Goal: Task Accomplishment & Management: Manage account settings

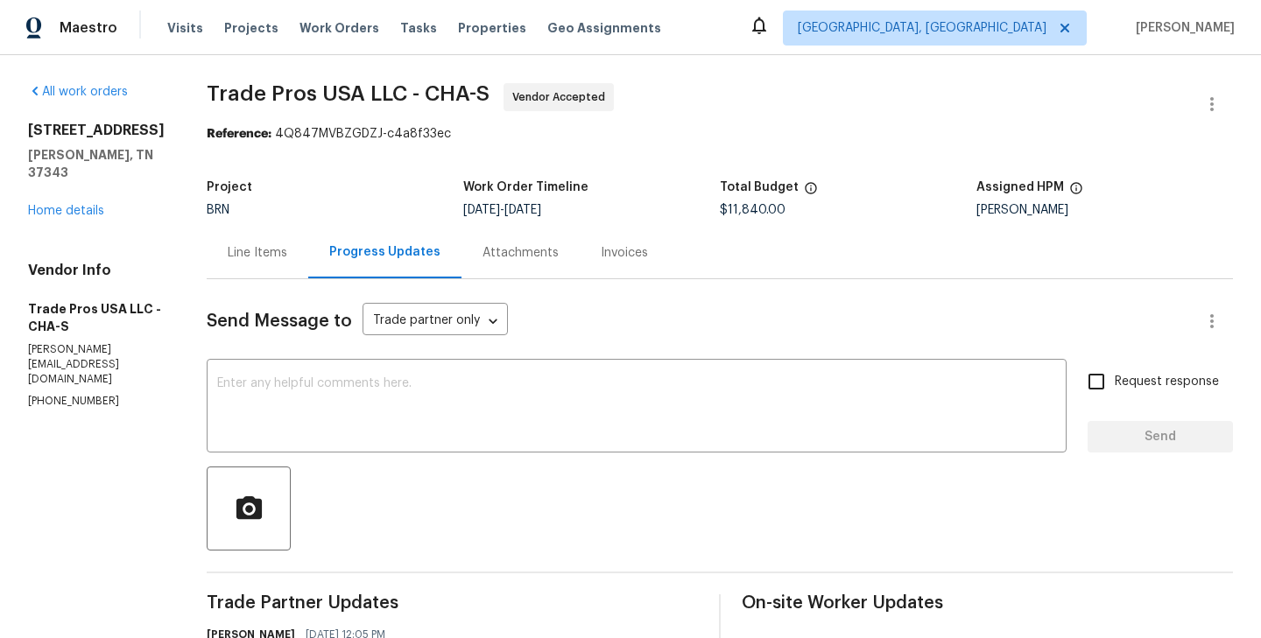
click at [250, 266] on div "Line Items" at bounding box center [258, 253] width 102 height 52
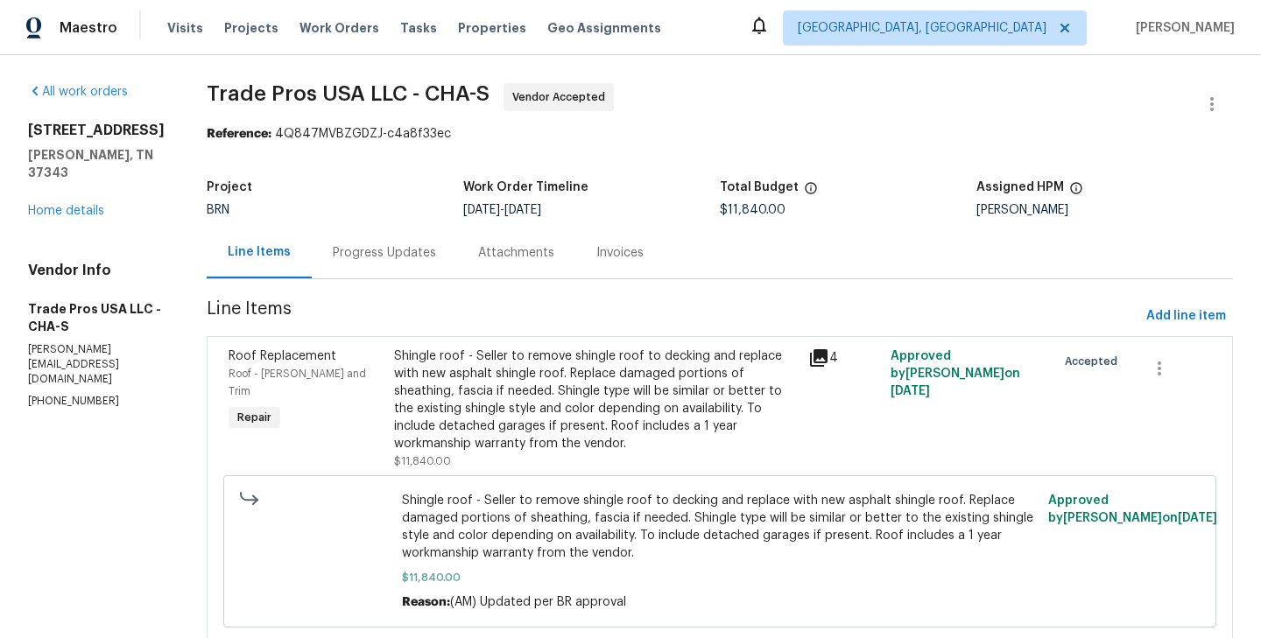
scroll to position [56, 0]
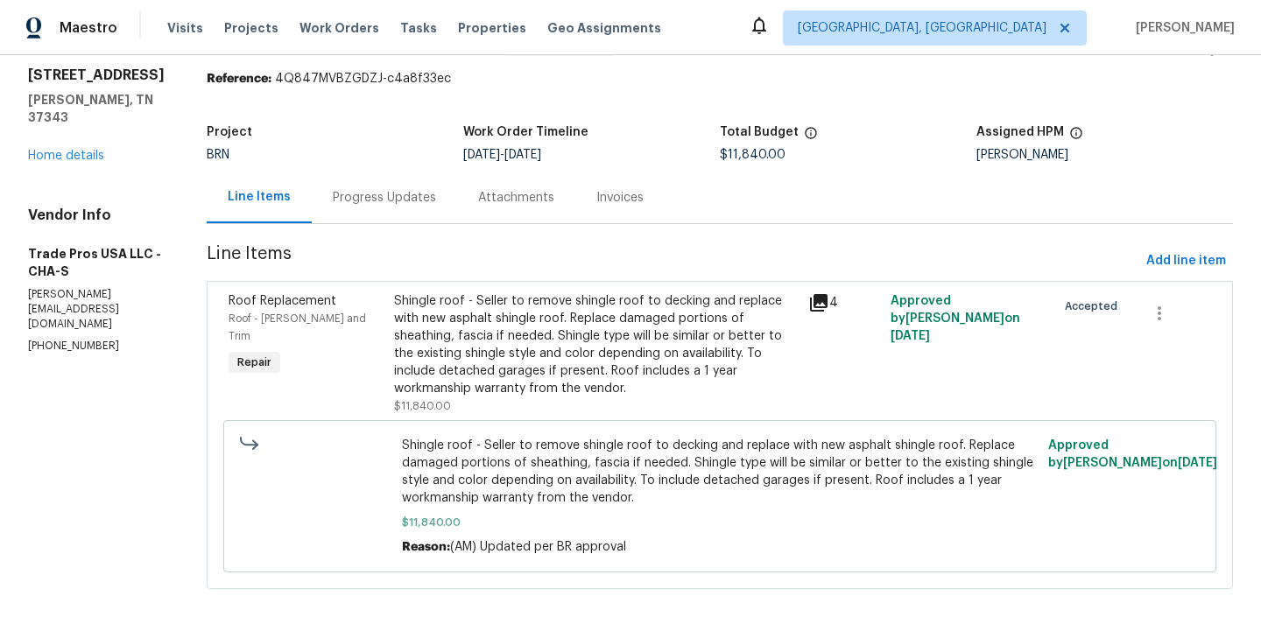
click at [110, 392] on section "All work orders [STREET_ADDRESS][PERSON_NAME] Home details Vendor Info Trade Pr…" at bounding box center [96, 319] width 137 height 582
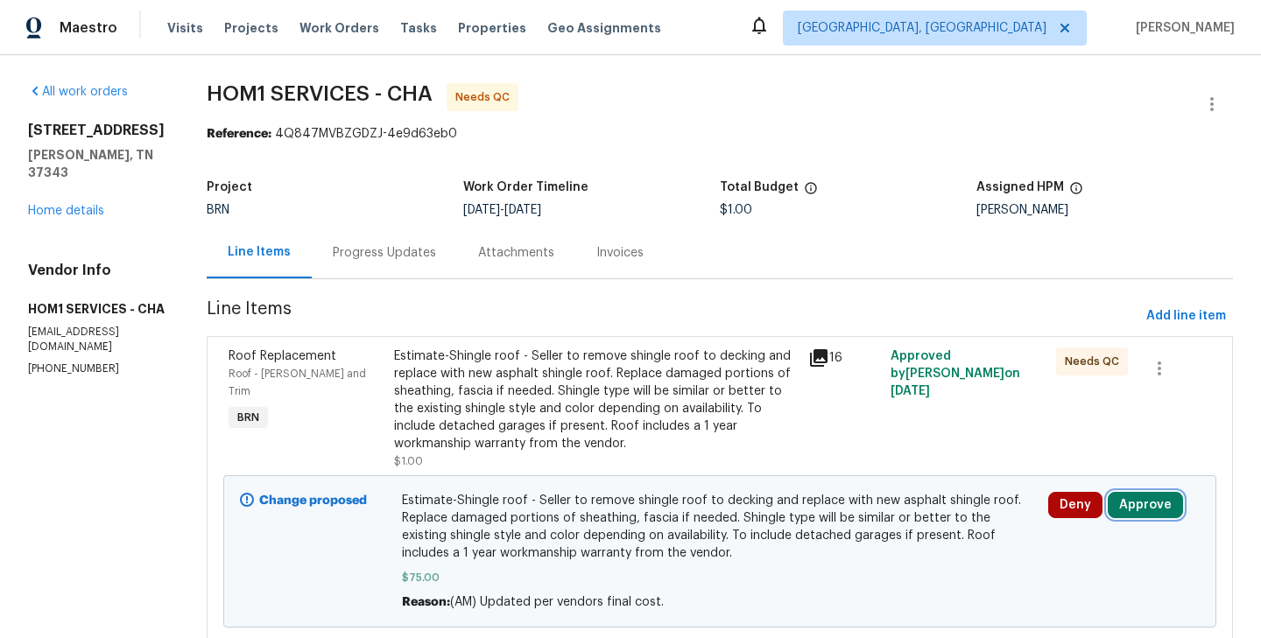
click at [1160, 516] on button "Approve" at bounding box center [1145, 505] width 75 height 26
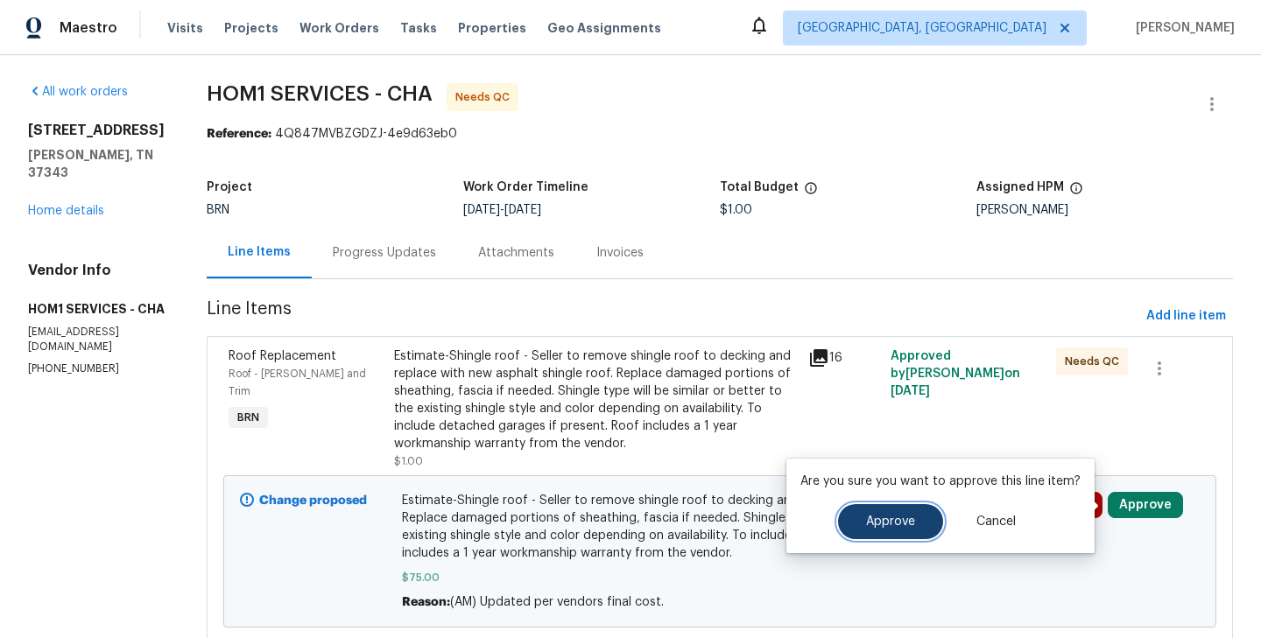
click at [895, 521] on span "Approve" at bounding box center [890, 522] width 49 height 13
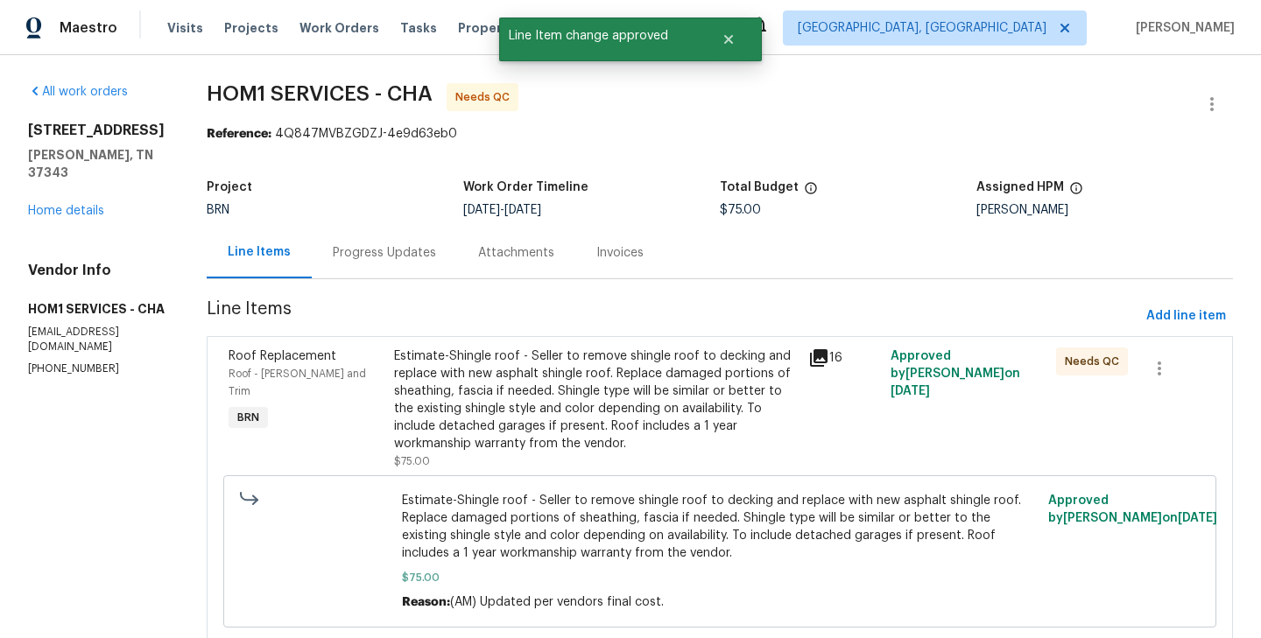
click at [359, 257] on div "Progress Updates" at bounding box center [384, 253] width 103 height 18
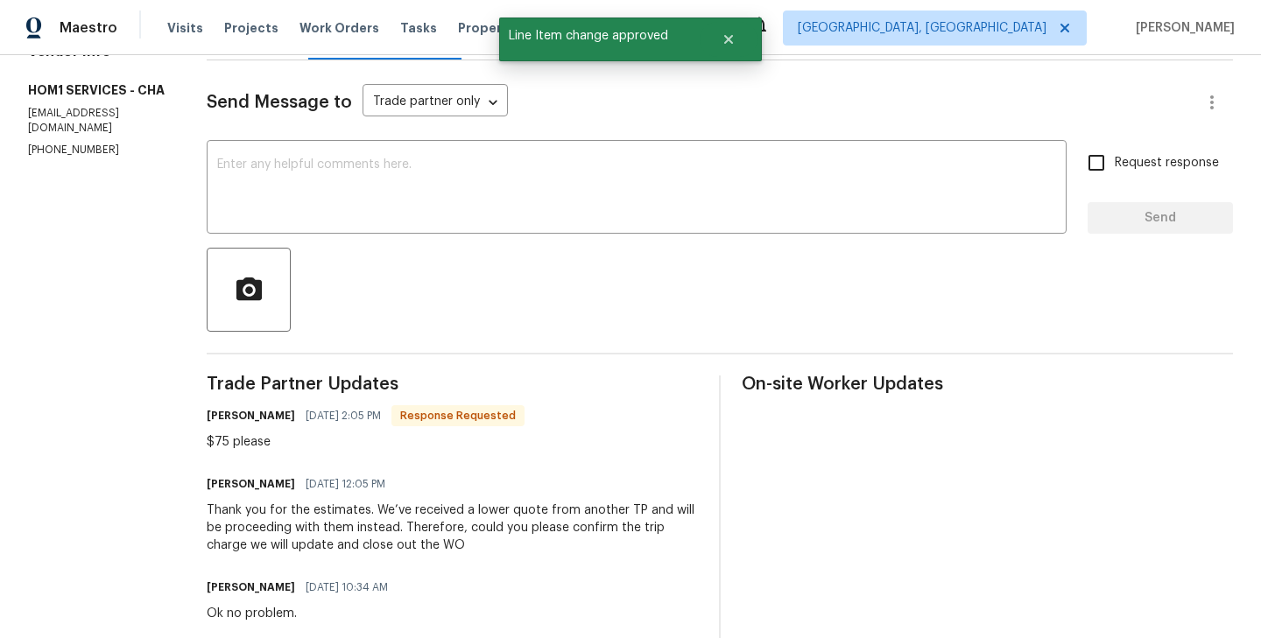
scroll to position [222, 0]
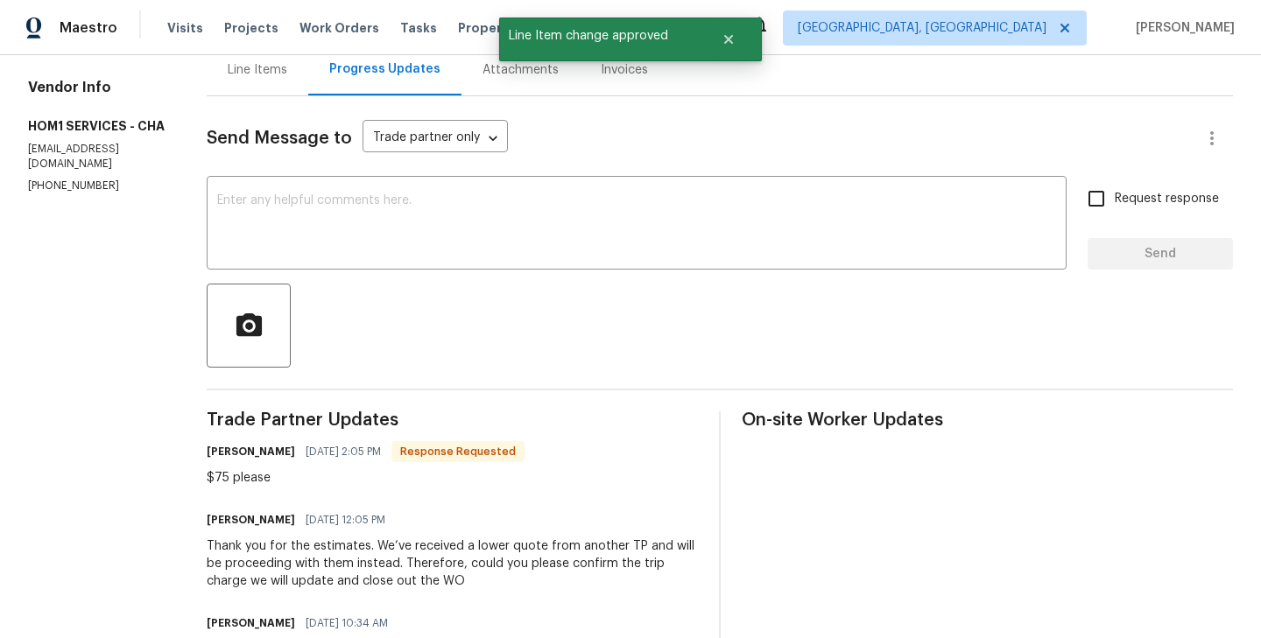
click at [231, 92] on div "Line Items" at bounding box center [258, 70] width 102 height 52
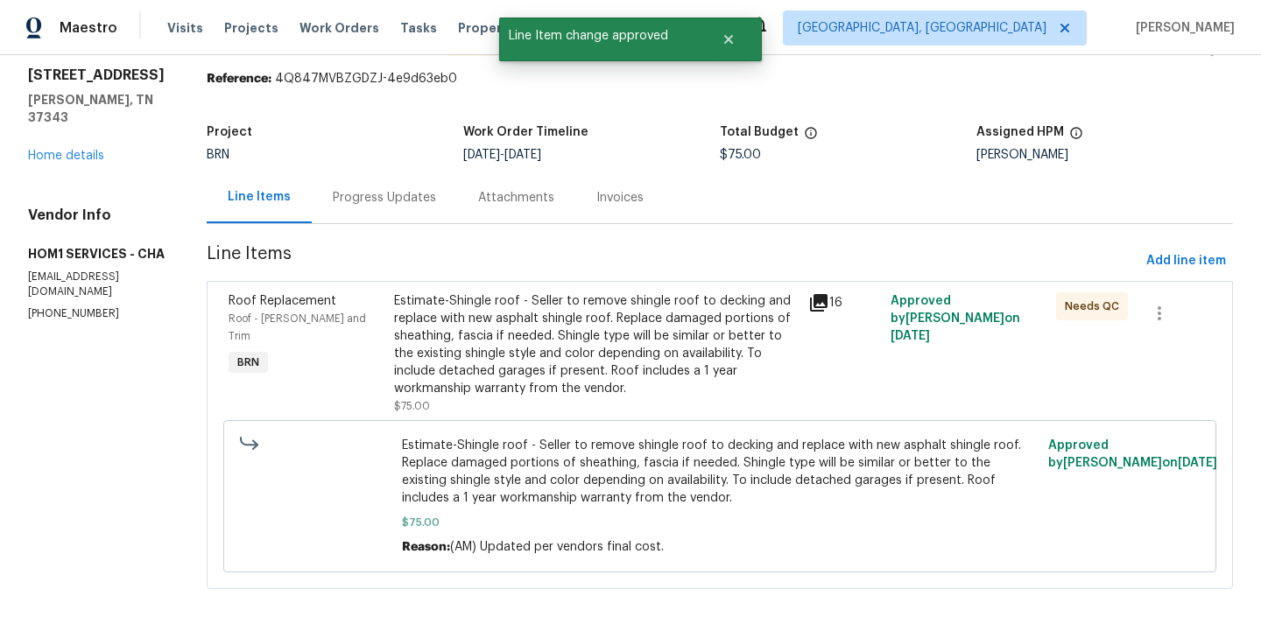
scroll to position [56, 0]
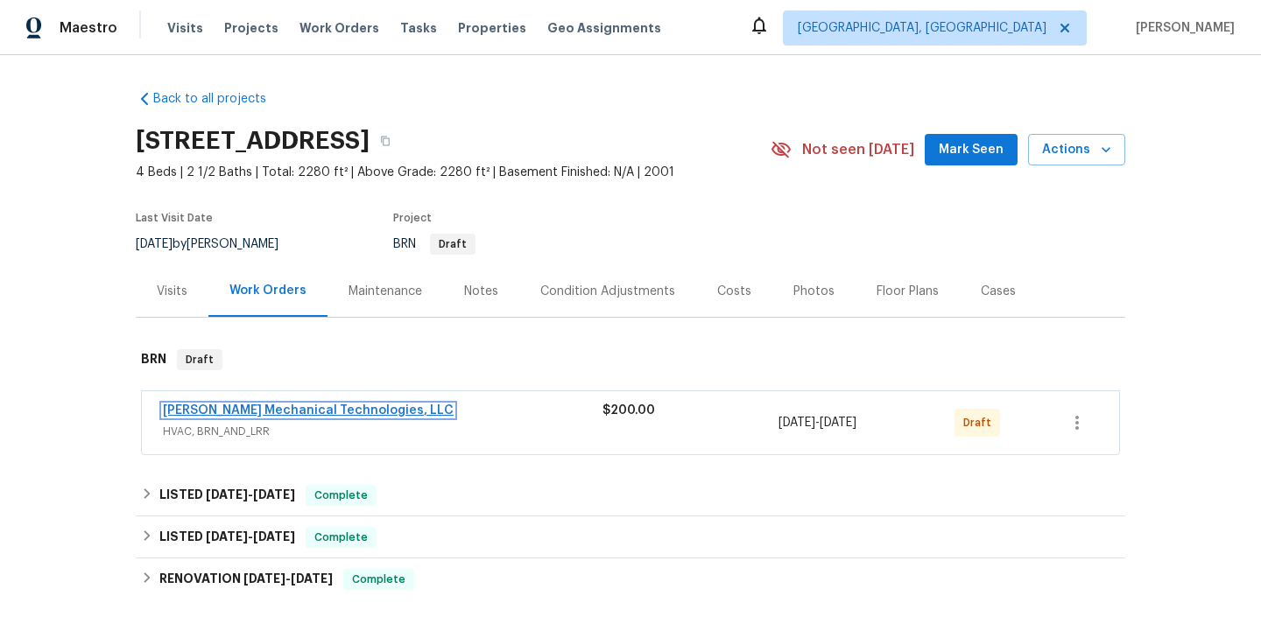
click at [292, 405] on link "Johnson's Mechanical Technologies, LLC" at bounding box center [308, 411] width 291 height 12
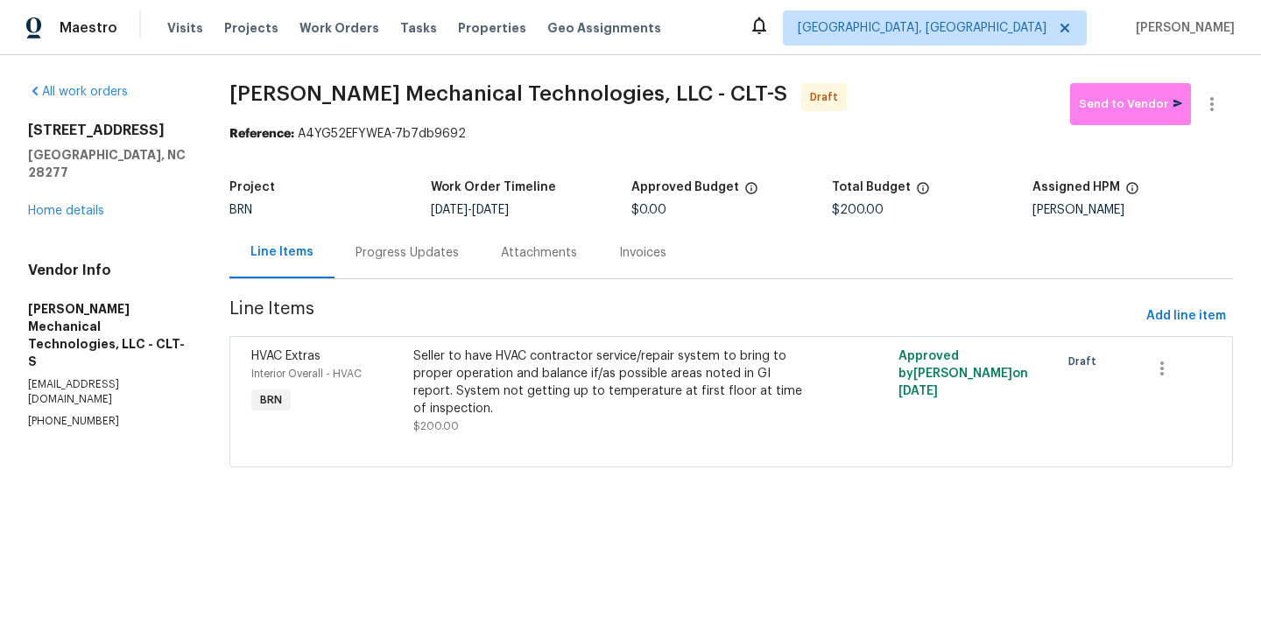
click at [413, 252] on div "Progress Updates" at bounding box center [407, 253] width 103 height 18
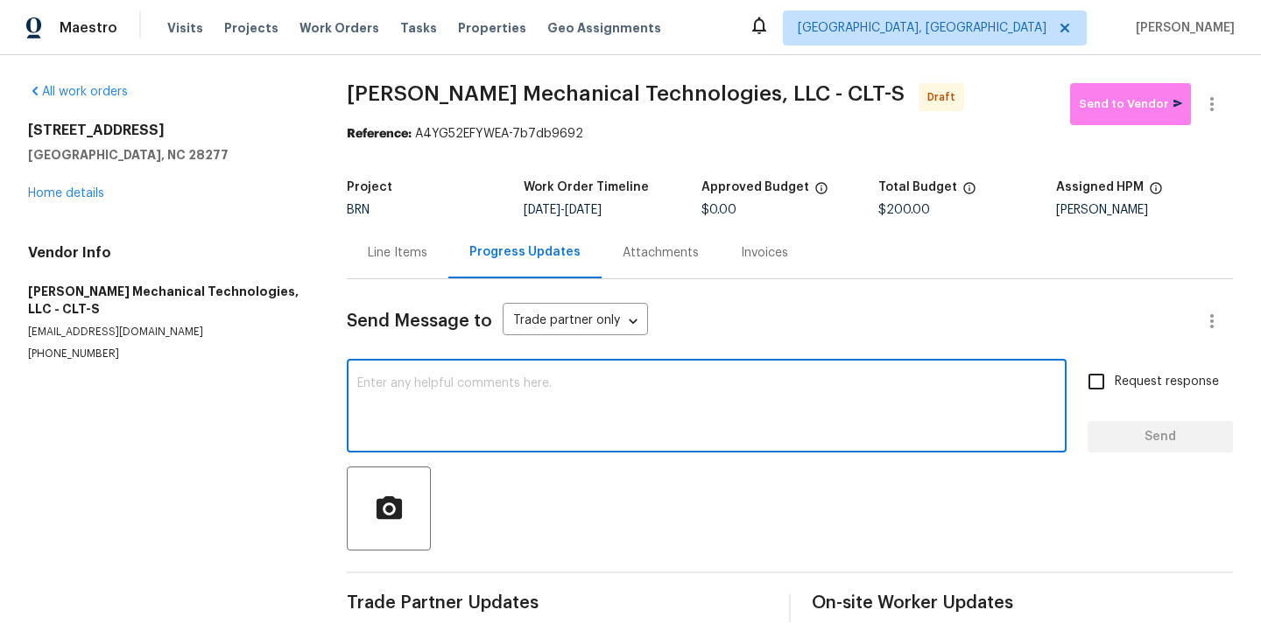
click at [412, 412] on textarea at bounding box center [706, 407] width 699 height 61
paste textarea "Hi, I'm Roushan from Opendoor. Just wanted to check if you received the WO for …"
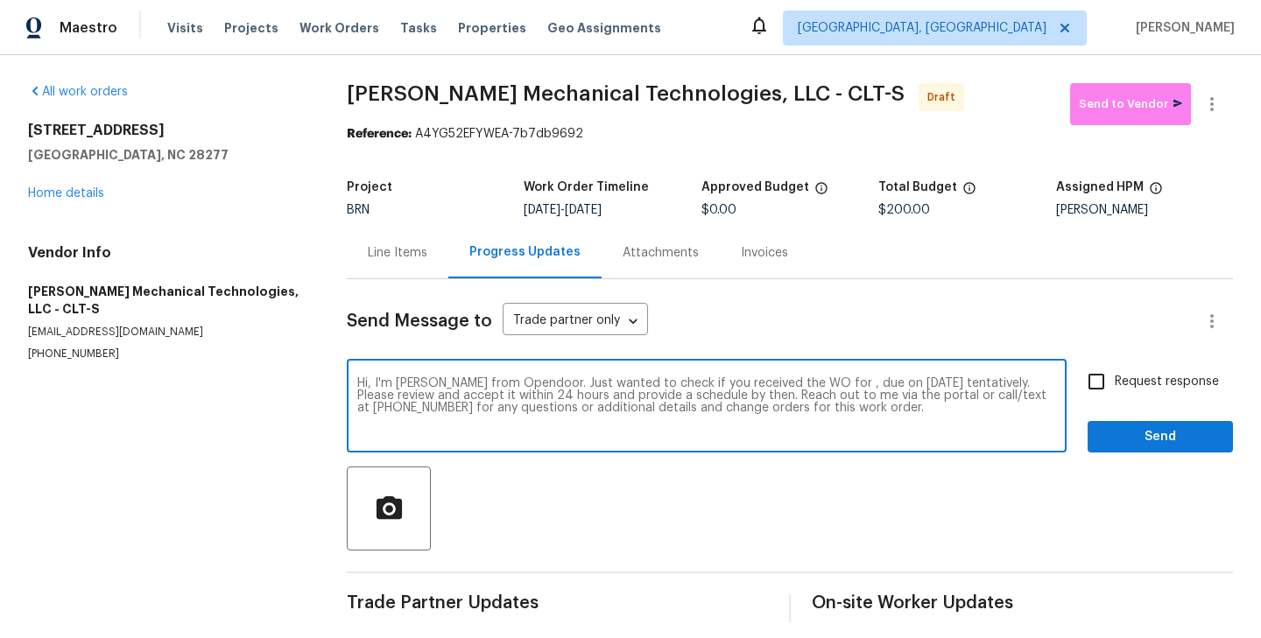
click at [817, 384] on textarea "Hi, I'm Roushan from Opendoor. Just wanted to check if you received the WO for …" at bounding box center [706, 407] width 699 height 61
paste textarea "9527 Scotland Hall Ct, Charlotte, NC 28277"
click at [469, 400] on textarea "Hi, I'm Roushan from Opendoor. Just wanted to check if you received the WO for …" at bounding box center [706, 407] width 699 height 61
type textarea "Hi, I'm Roushan from Opendoor. Just wanted to check if you received the WO for …"
click at [1103, 389] on input "Request response" at bounding box center [1096, 381] width 37 height 37
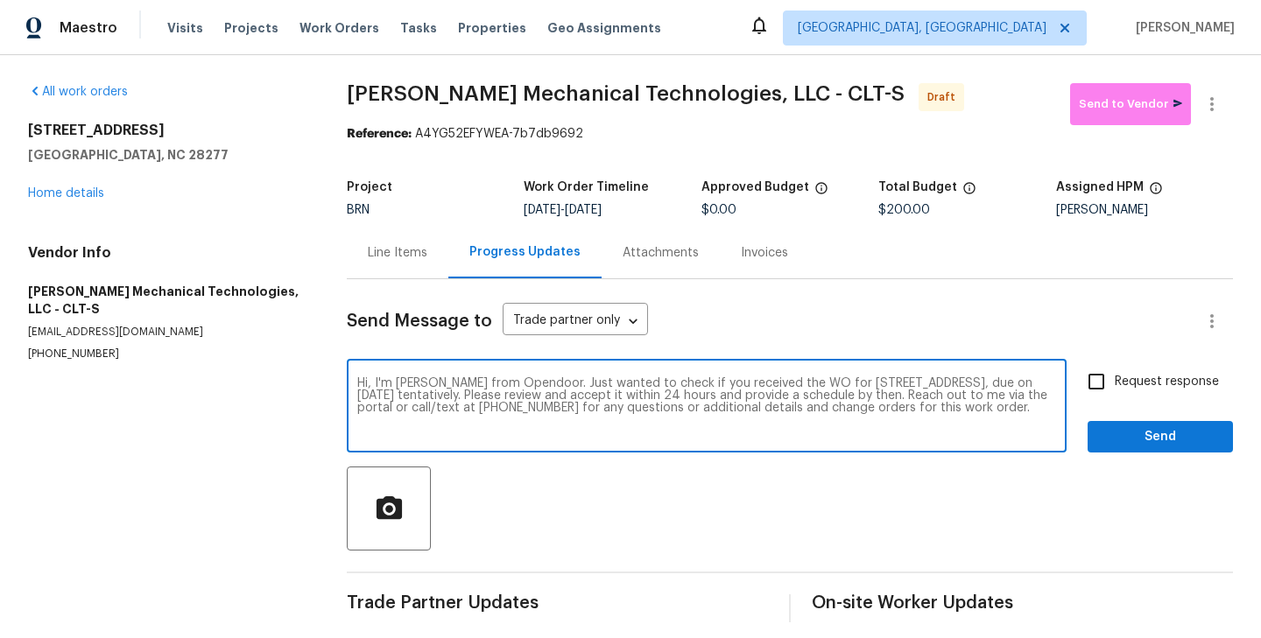
checkbox input "true"
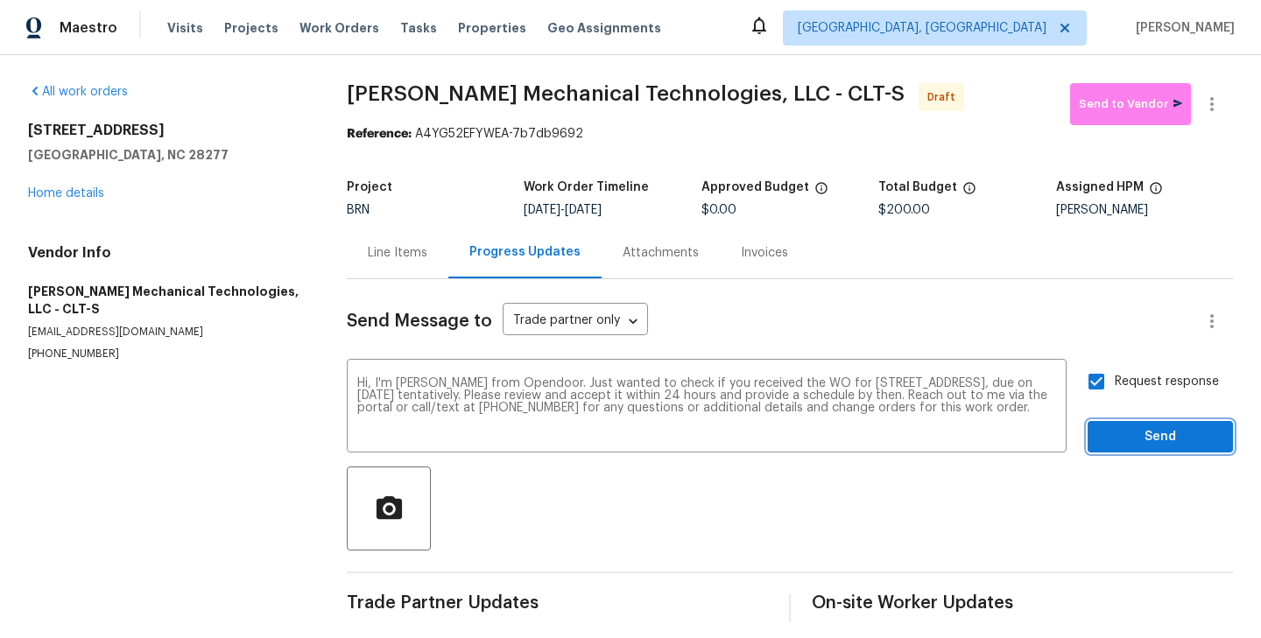
click at [1195, 432] on span "Send" at bounding box center [1160, 438] width 117 height 22
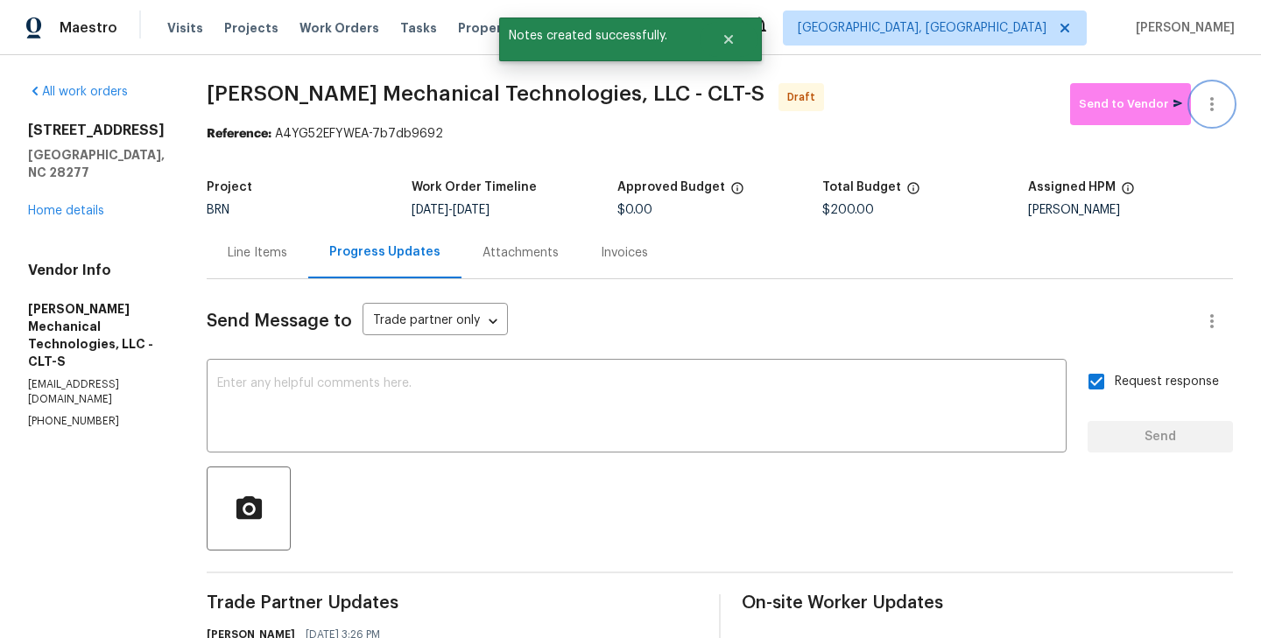
click at [1211, 107] on icon "button" at bounding box center [1212, 104] width 21 height 21
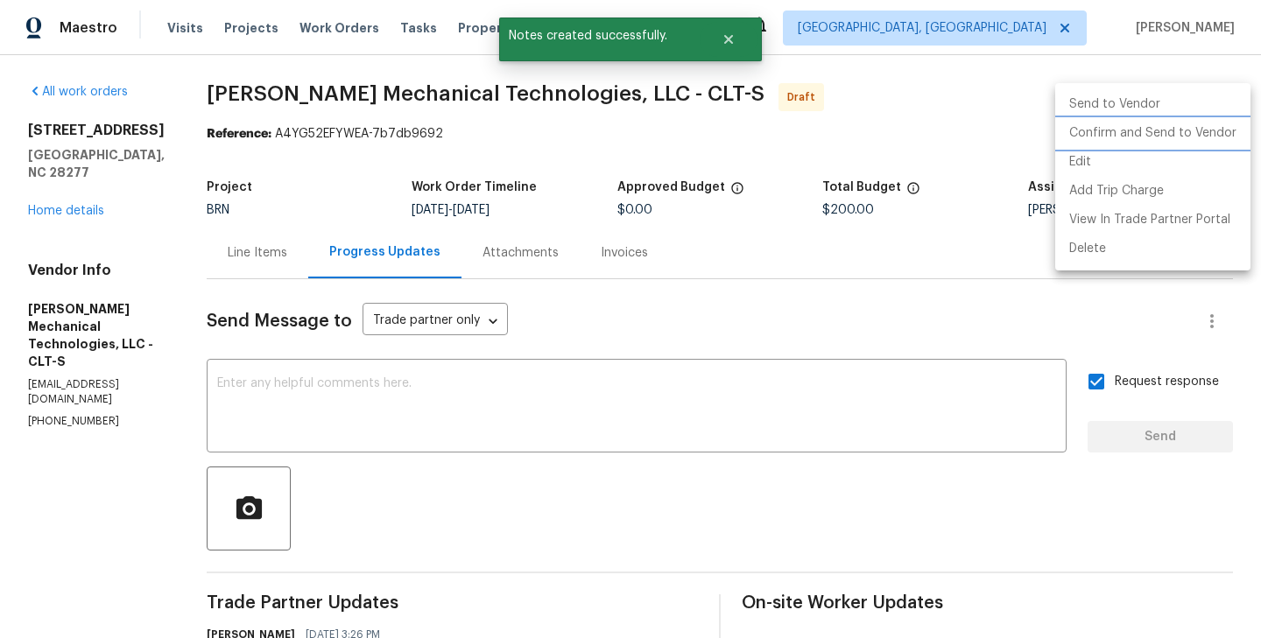
click at [1115, 125] on li "Confirm and Send to Vendor" at bounding box center [1152, 133] width 195 height 29
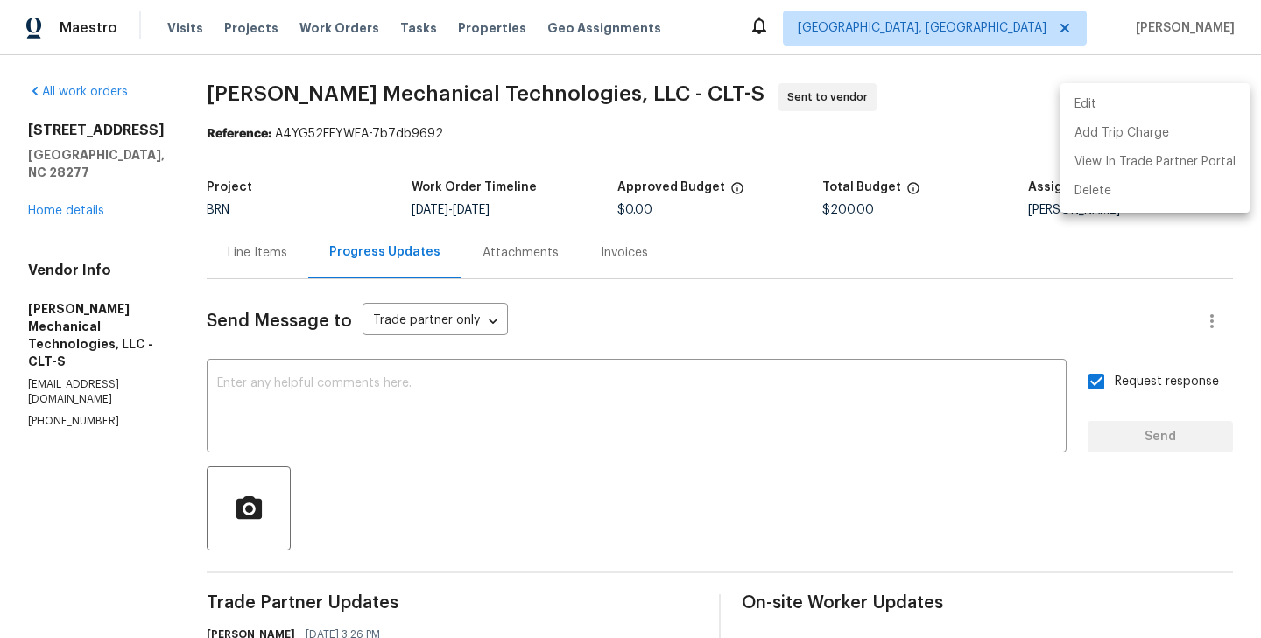
click at [272, 259] on div at bounding box center [630, 319] width 1261 height 638
click at [287, 257] on div "Line Items" at bounding box center [258, 253] width 60 height 18
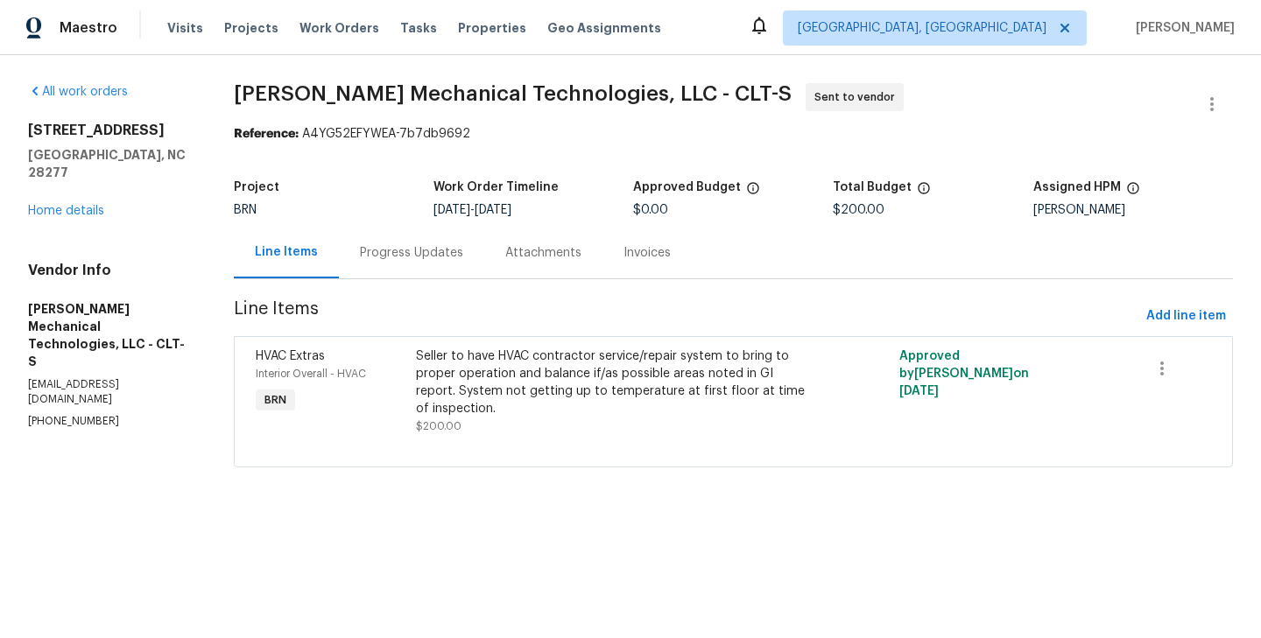
click at [449, 410] on div "Seller to have HVAC contractor service/repair system to bring to proper operati…" at bounding box center [612, 383] width 392 height 70
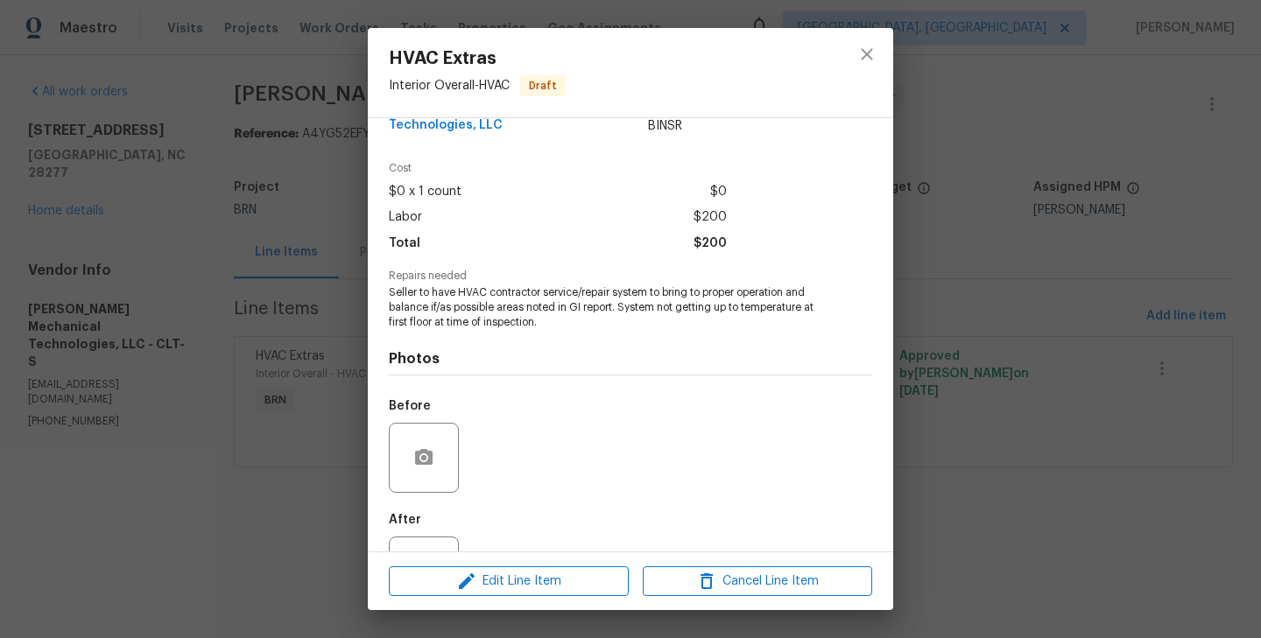
scroll to position [109, 0]
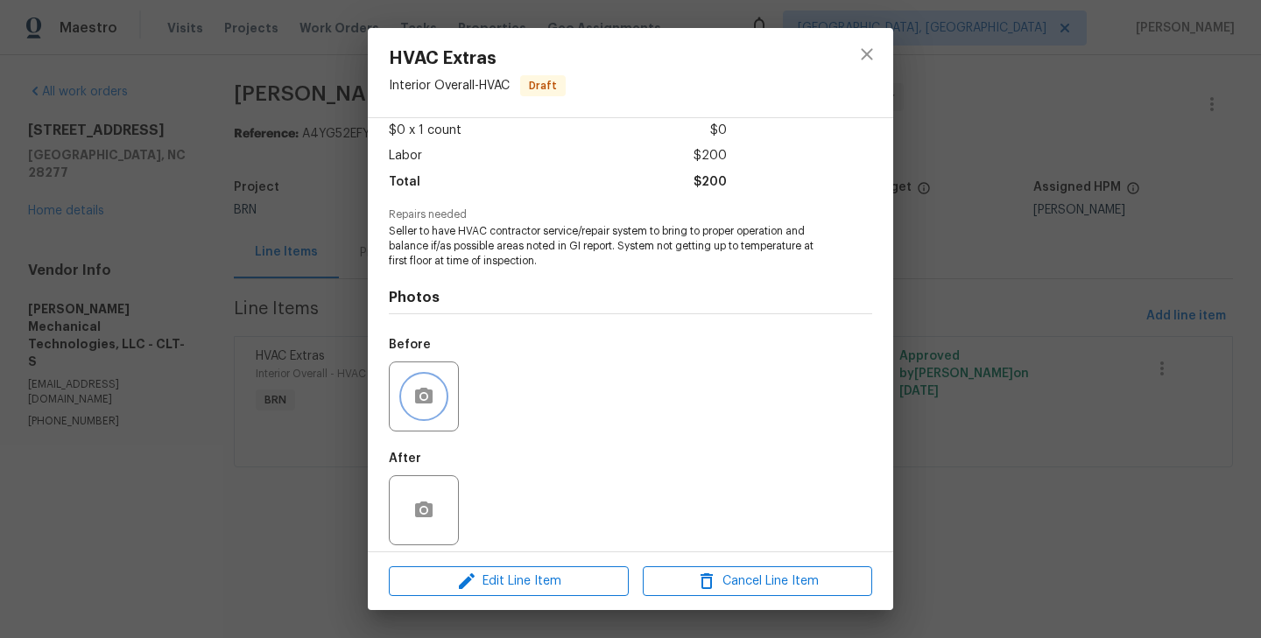
click at [423, 394] on circle "button" at bounding box center [423, 396] width 5 height 5
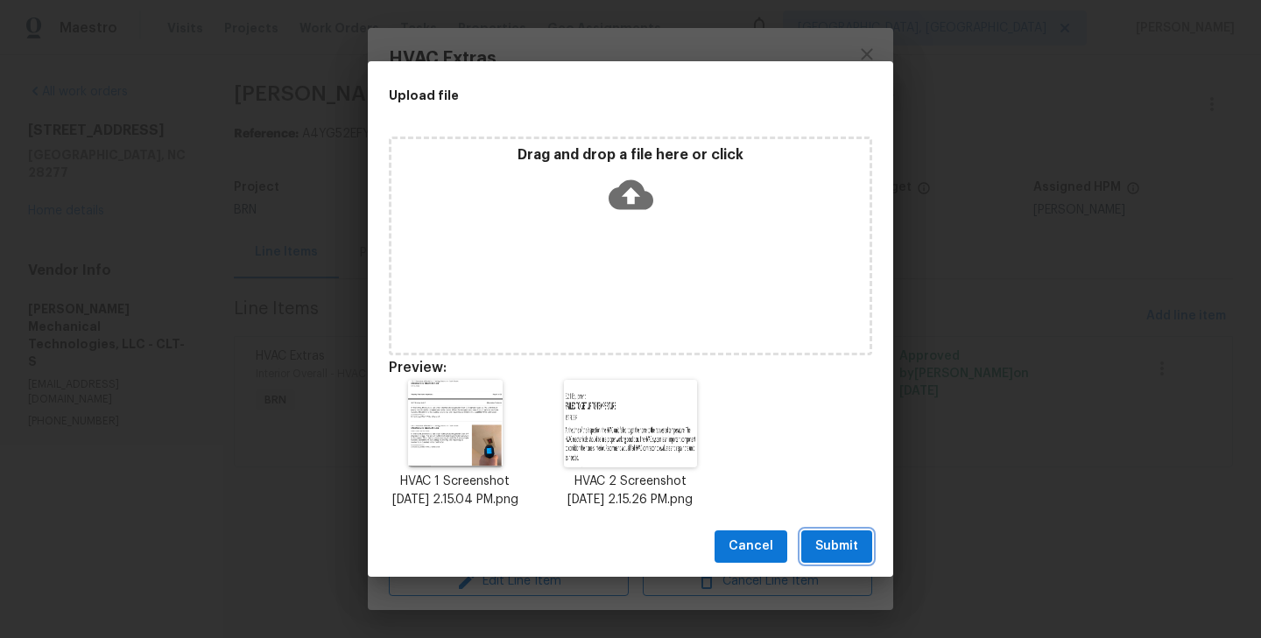
click at [835, 547] on span "Submit" at bounding box center [836, 547] width 43 height 22
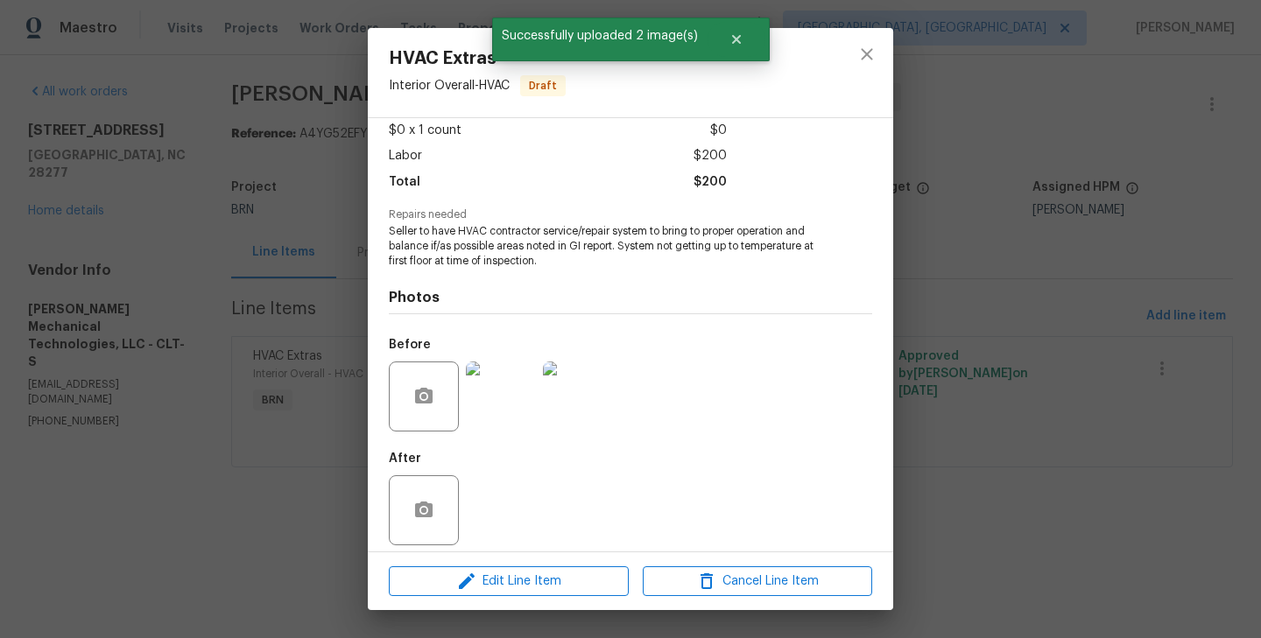
click at [233, 422] on div "HVAC Extras Interior Overall - HVAC Draft Vendor Johnson's Mechanical Technolog…" at bounding box center [630, 319] width 1261 height 638
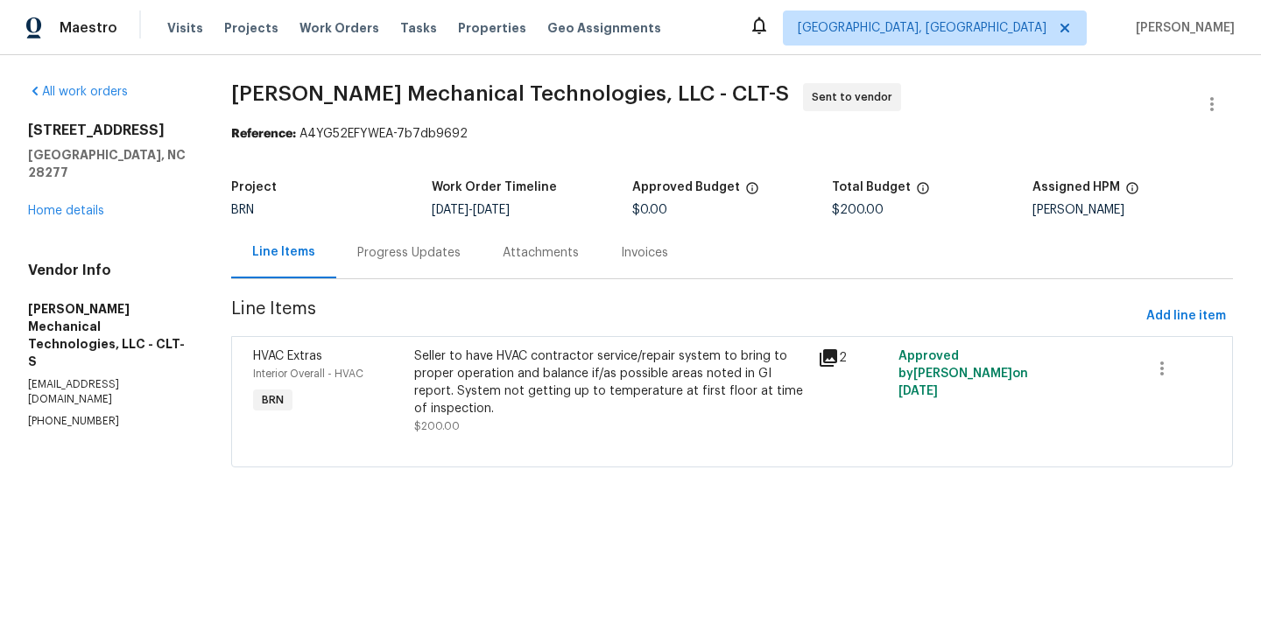
click at [417, 269] on div "Progress Updates" at bounding box center [408, 253] width 145 height 52
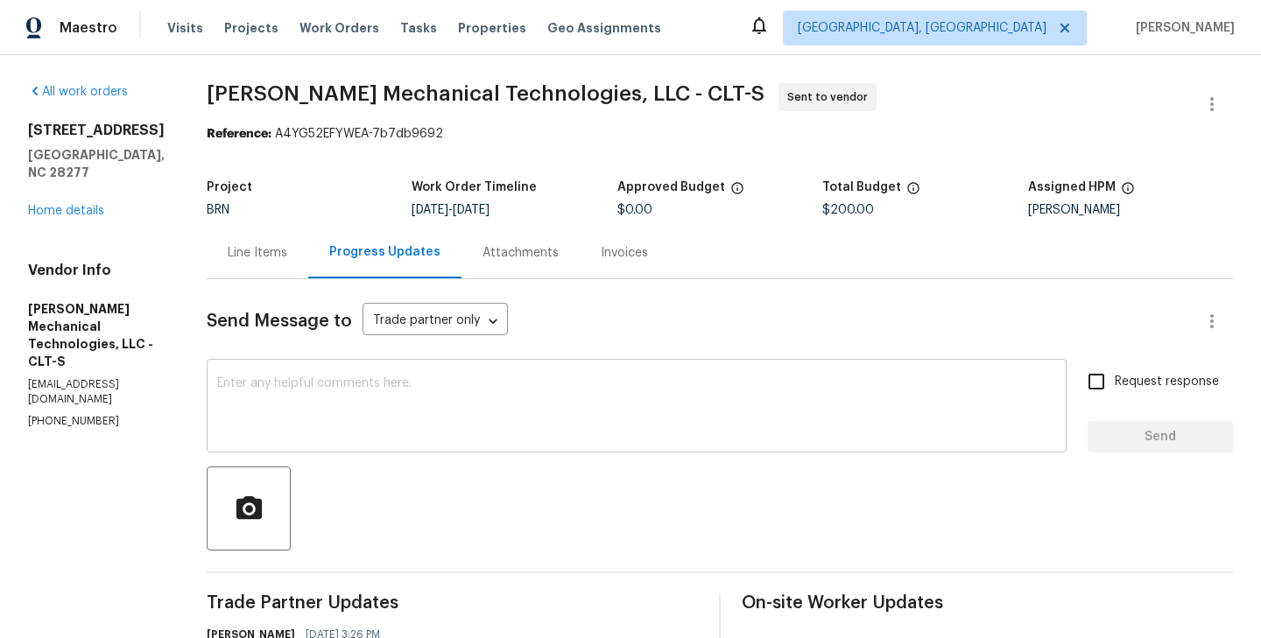
scroll to position [151, 0]
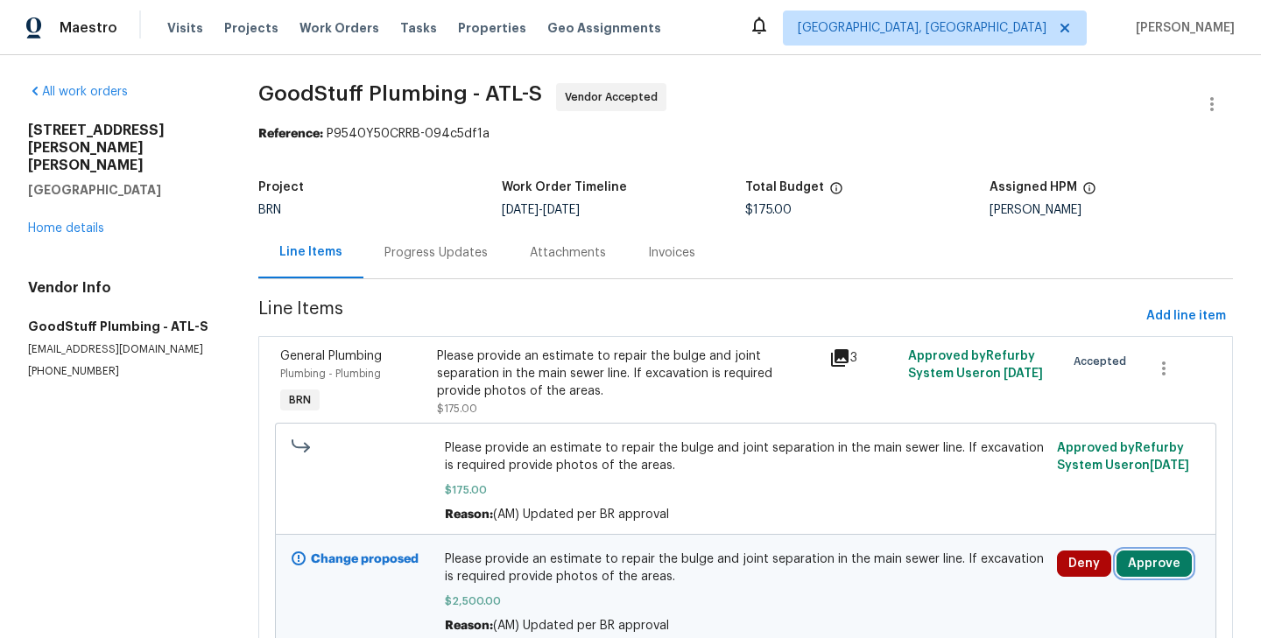
click at [1153, 561] on button "Approve" at bounding box center [1154, 564] width 75 height 26
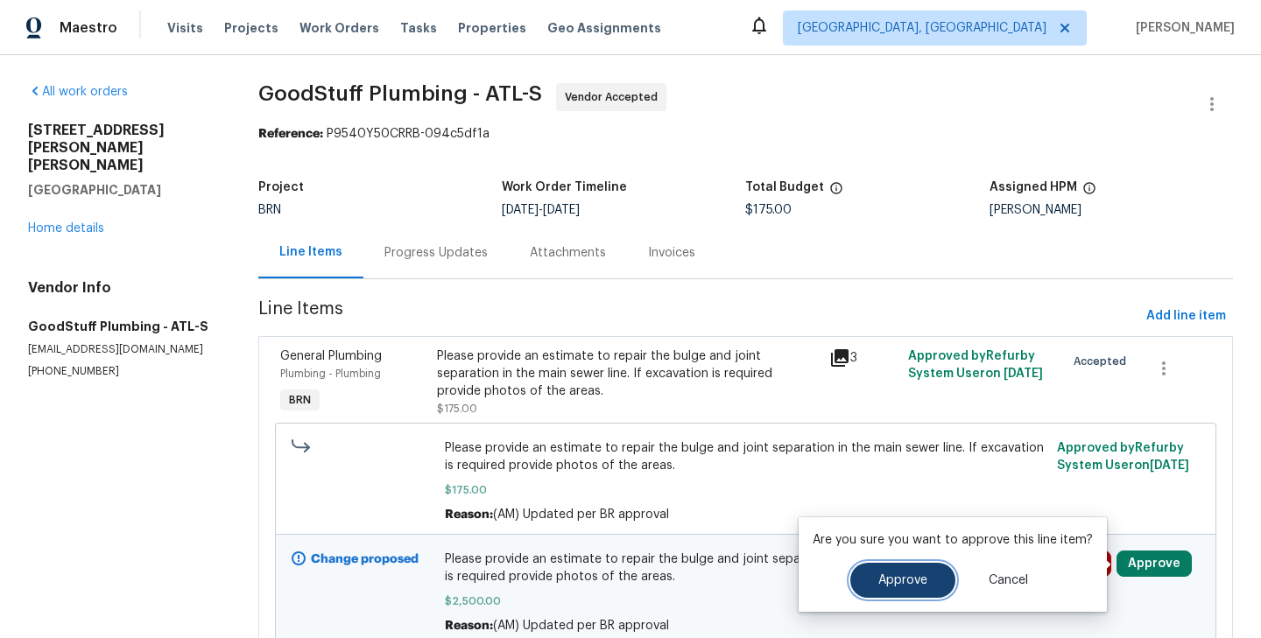
click at [907, 581] on span "Approve" at bounding box center [902, 581] width 49 height 13
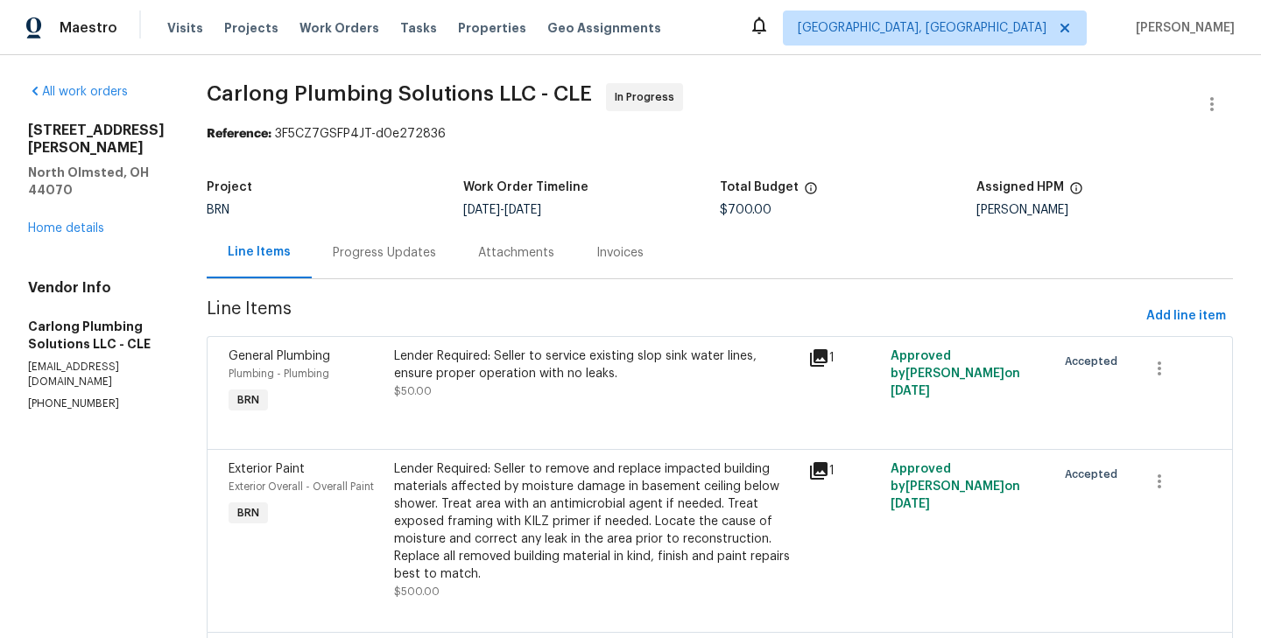
click at [404, 251] on div "Progress Updates" at bounding box center [384, 253] width 103 height 18
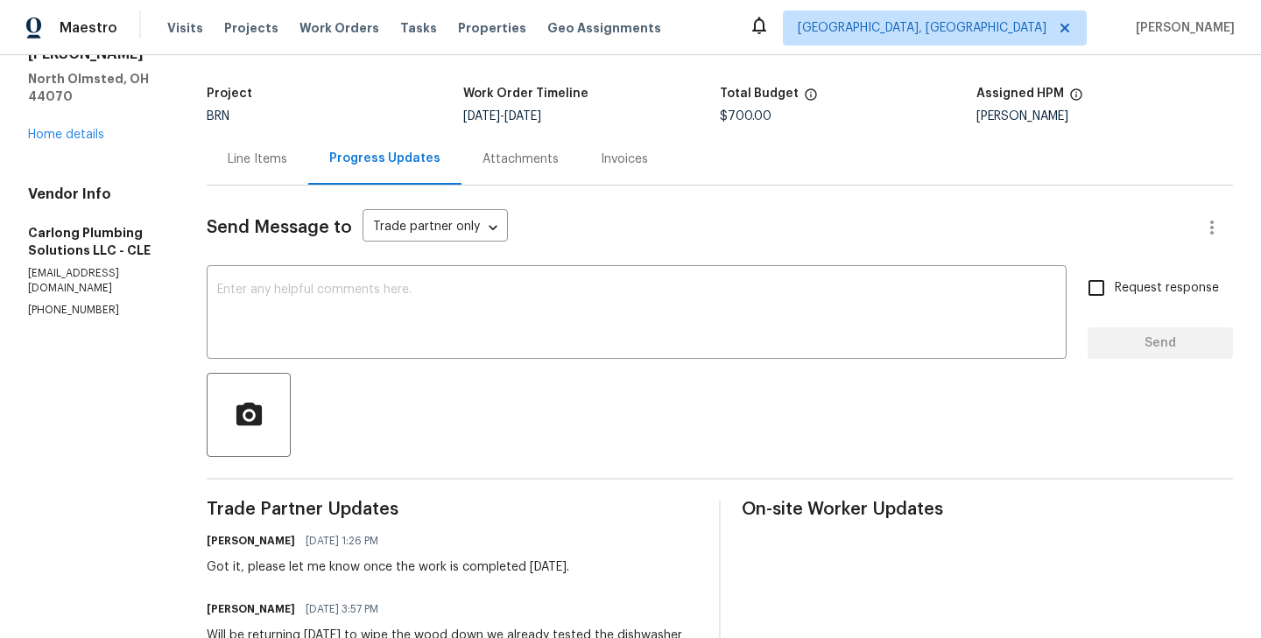
scroll to position [46, 0]
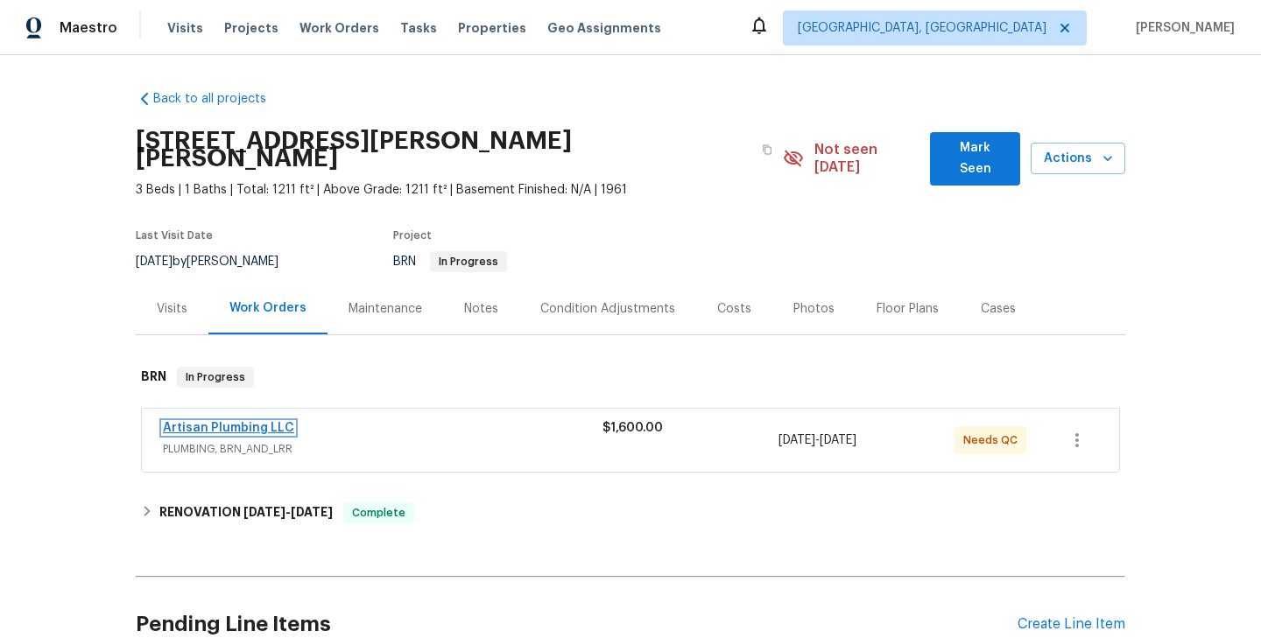
click at [233, 422] on link "Artisan Plumbing LLC" at bounding box center [228, 428] width 131 height 12
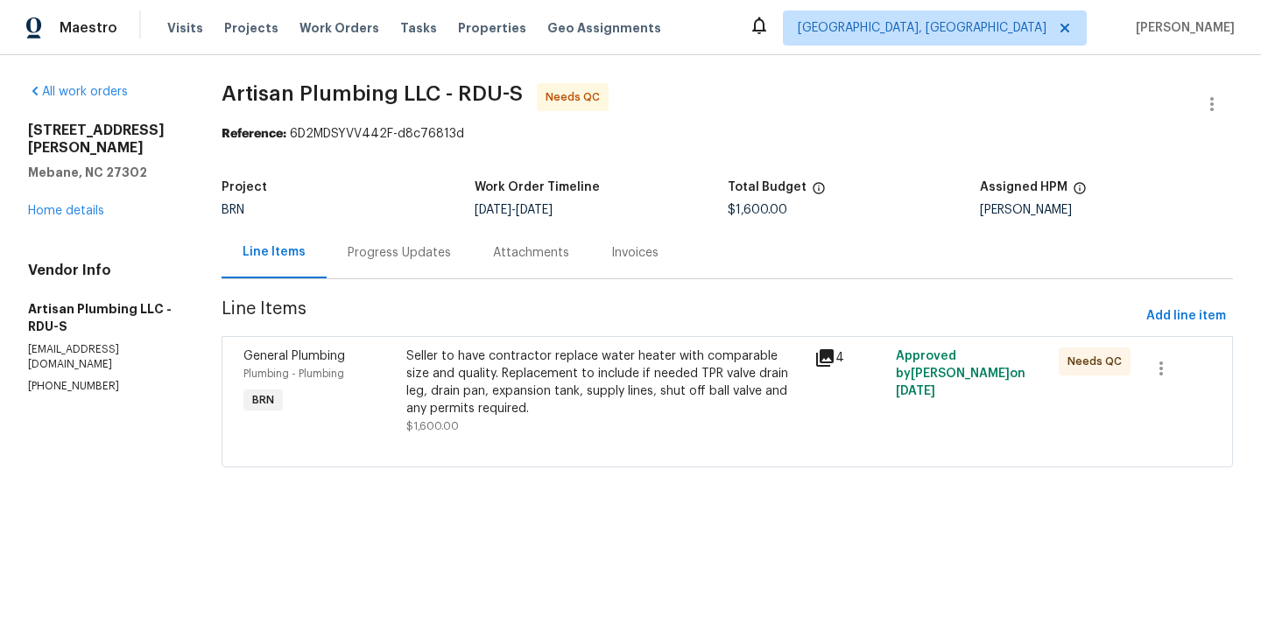
click at [440, 388] on div "Seller to have contractor replace water heater with comparable size and quality…" at bounding box center [604, 383] width 397 height 70
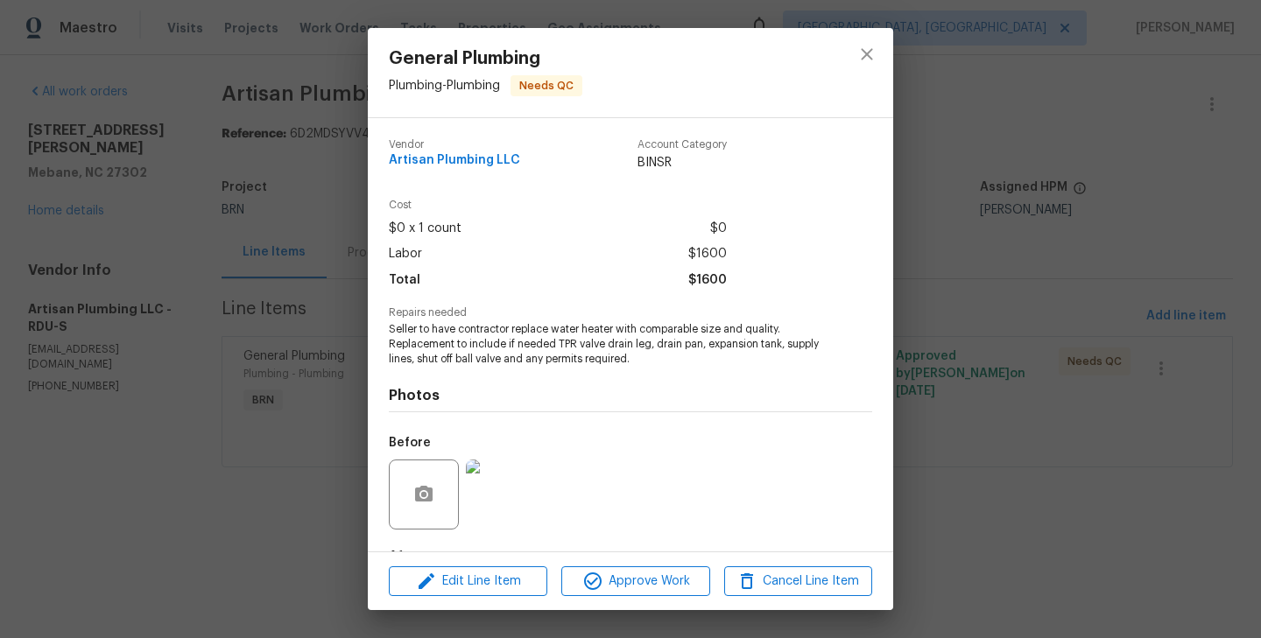
scroll to position [109, 0]
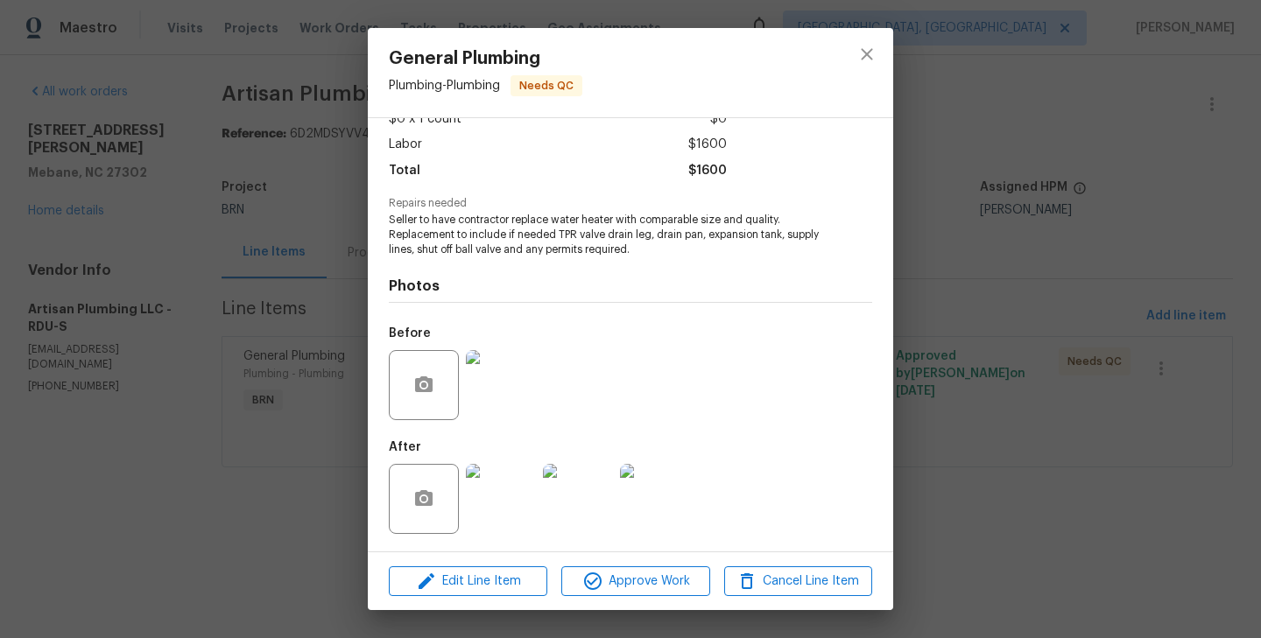
click at [673, 506] on img at bounding box center [655, 499] width 70 height 70
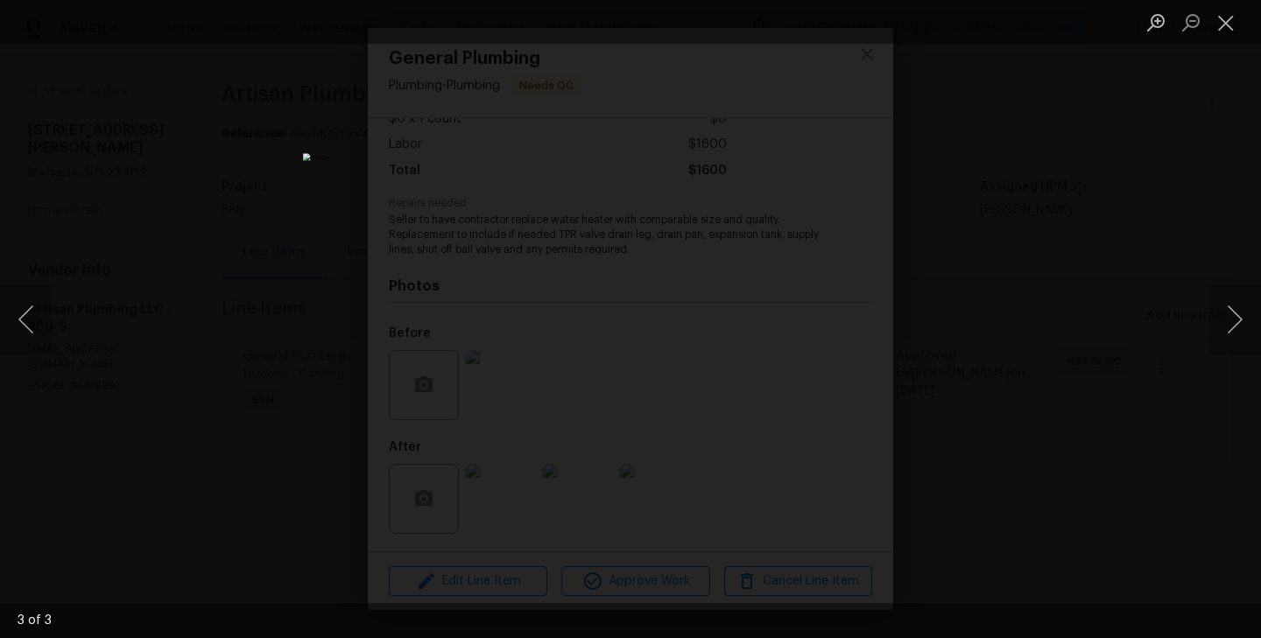
click at [307, 277] on div "Lightbox" at bounding box center [630, 319] width 1261 height 638
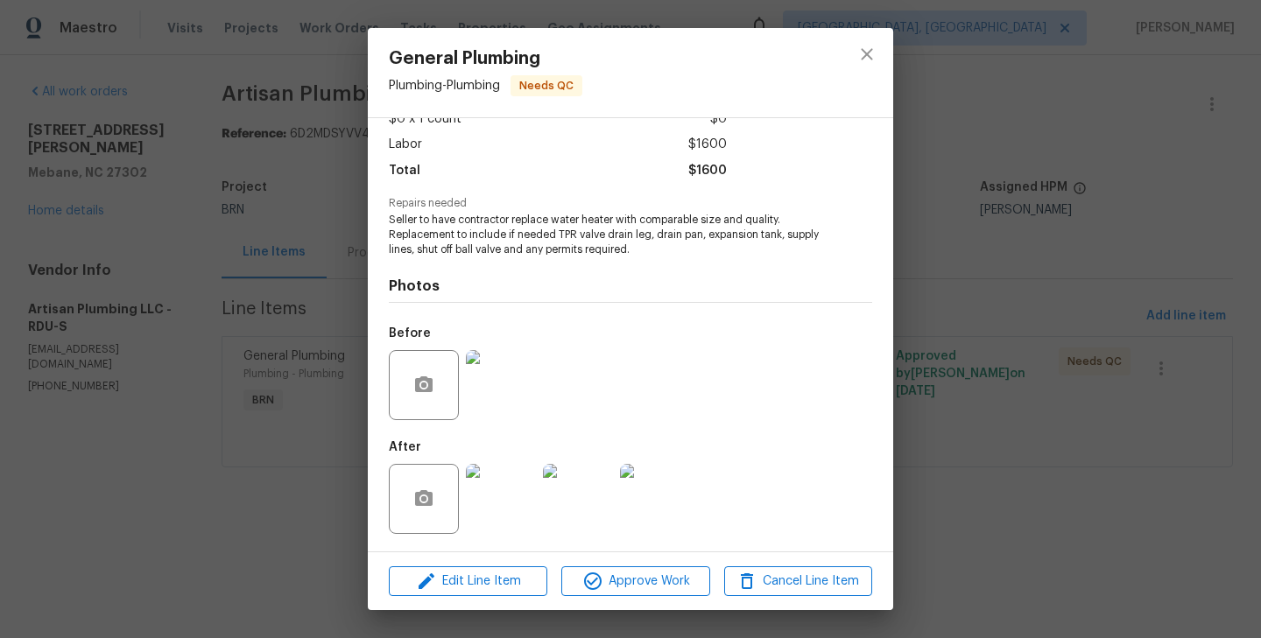
click at [306, 258] on div "General Plumbing Plumbing - Plumbing Needs QC Vendor Artisan Plumbing LLC Accou…" at bounding box center [630, 319] width 1261 height 638
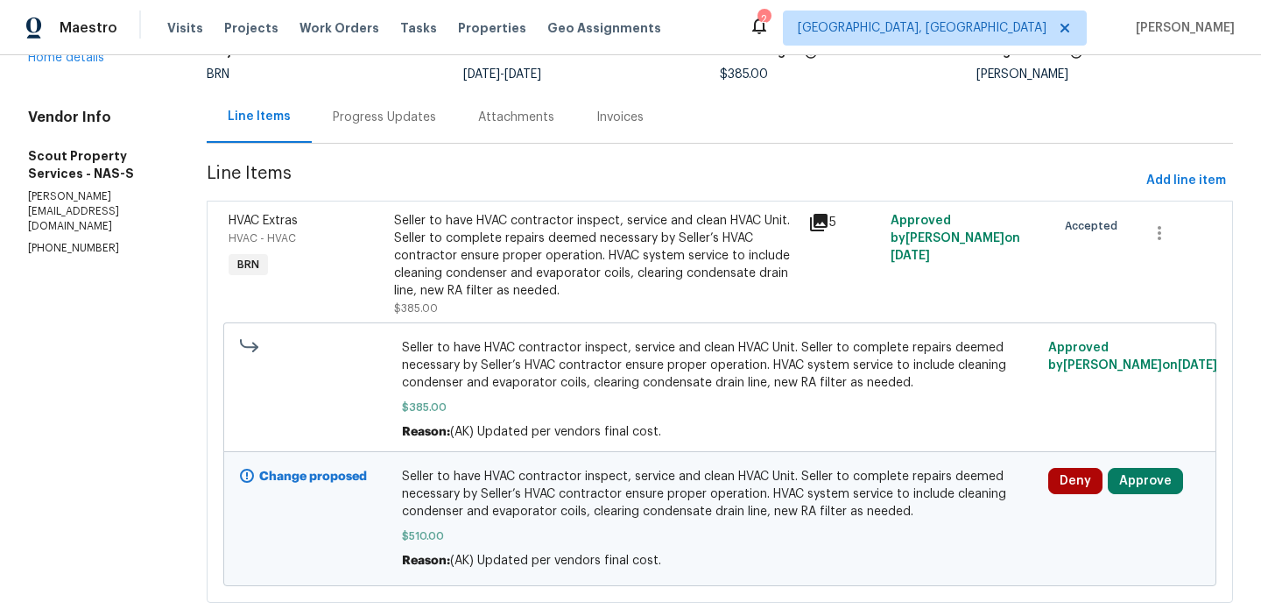
scroll to position [180, 0]
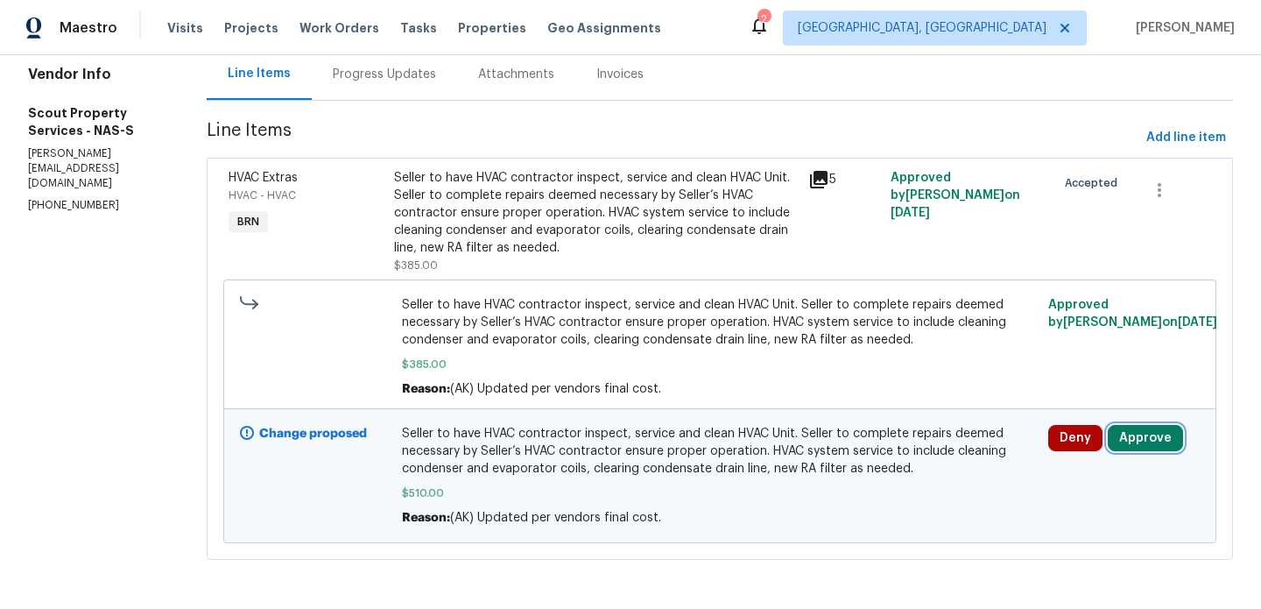
click at [1154, 438] on button "Approve" at bounding box center [1145, 438] width 75 height 26
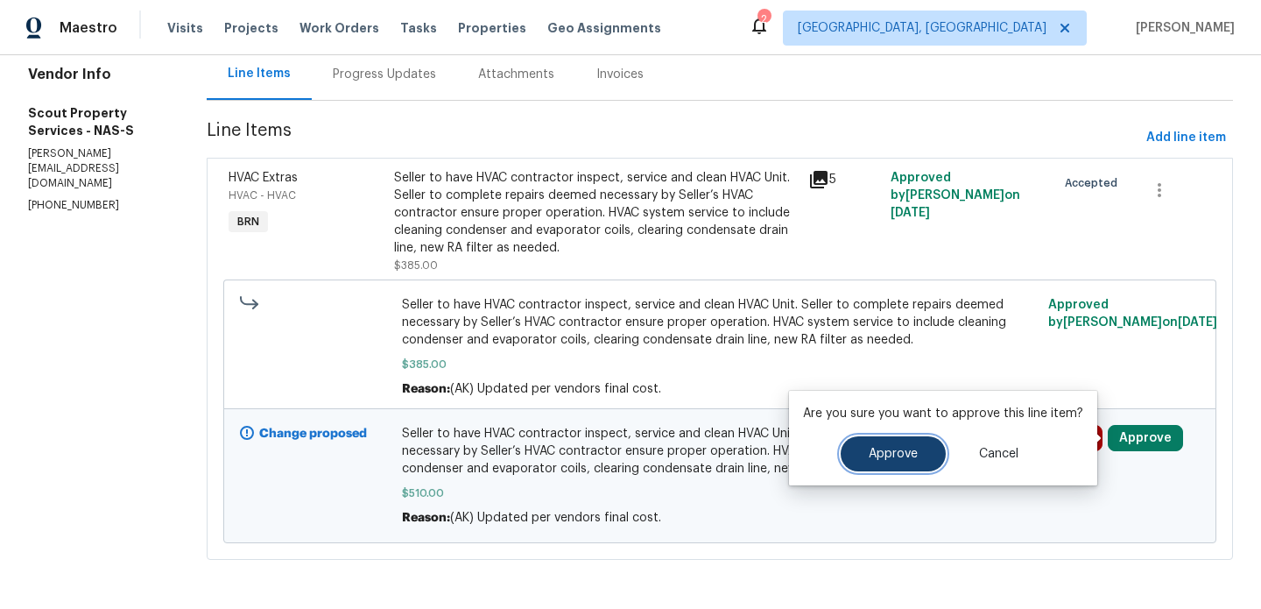
click at [892, 446] on button "Approve" at bounding box center [893, 453] width 105 height 35
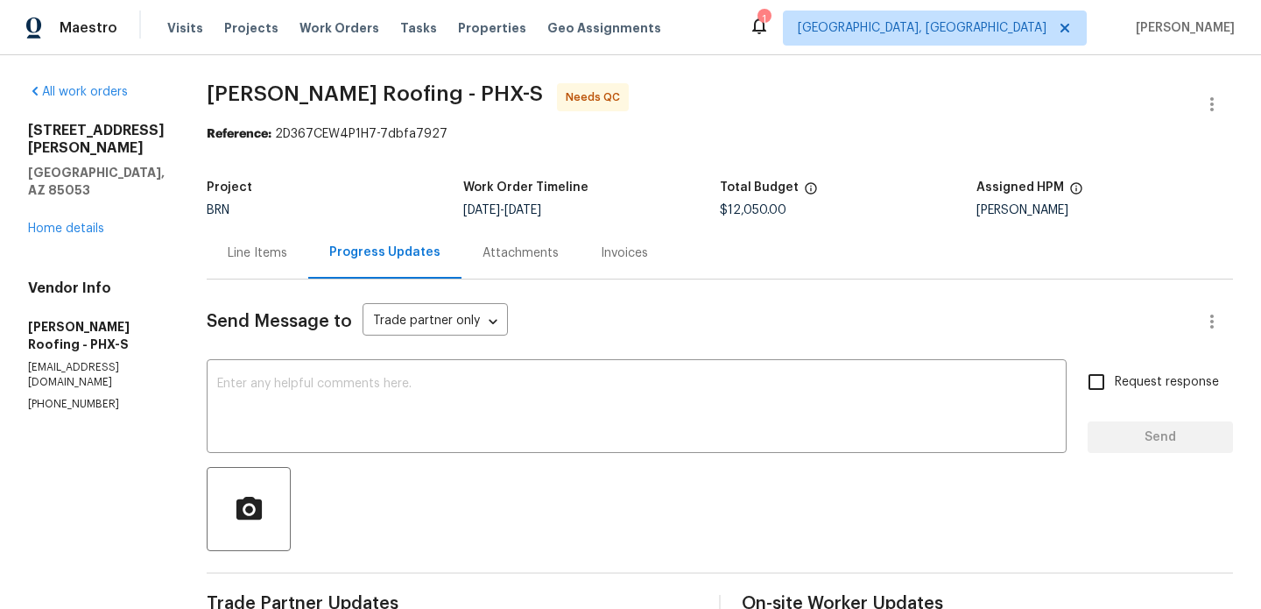
click at [553, 88] on span "[PERSON_NAME] Roofing - PHX-S Needs QC" at bounding box center [699, 104] width 984 height 42
